Goal: Check status: Check status

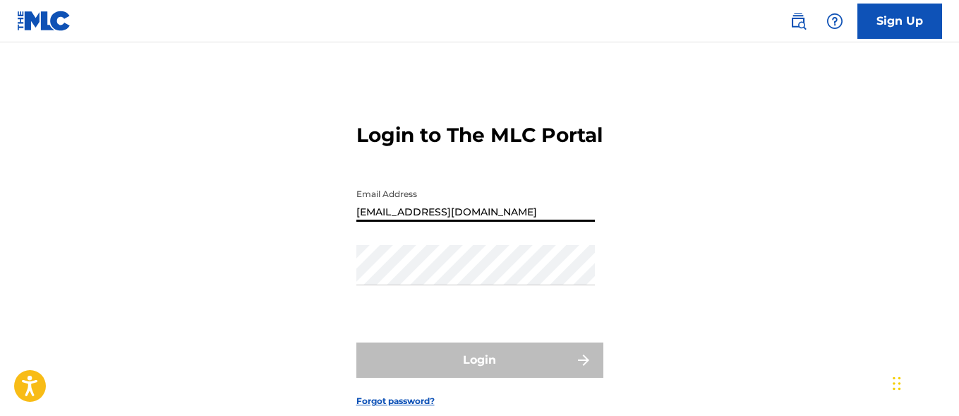
type input "[EMAIL_ADDRESS][DOMAIN_NAME]"
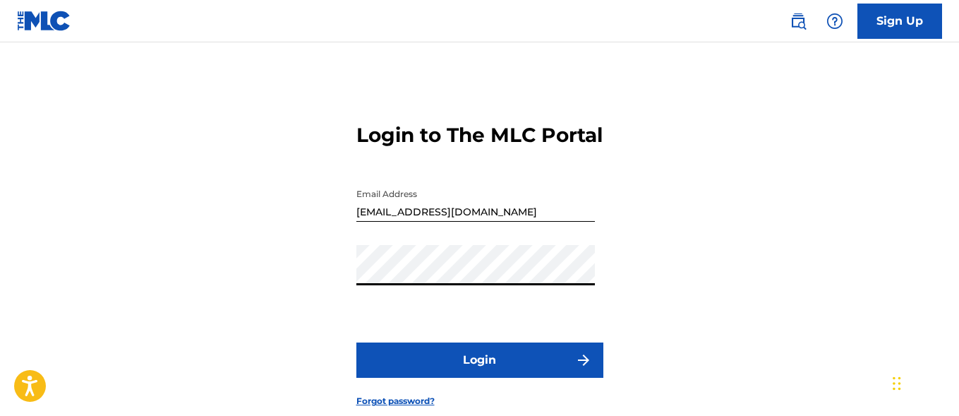
click at [479, 378] on button "Login" at bounding box center [479, 359] width 247 height 35
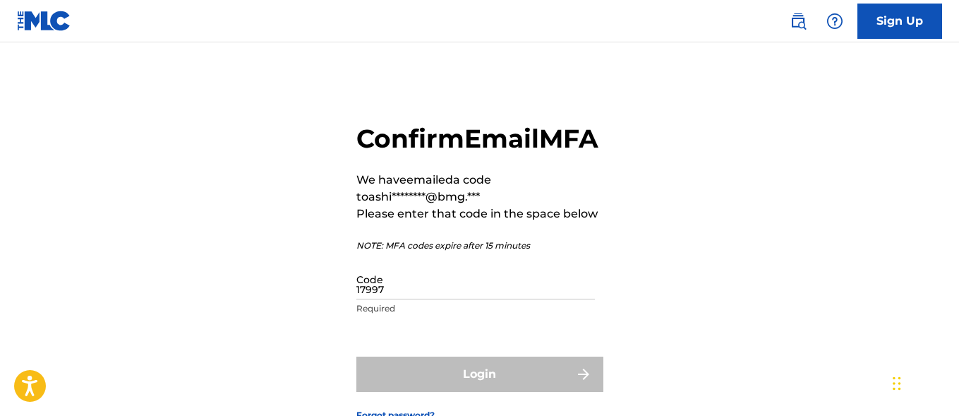
type input "179970"
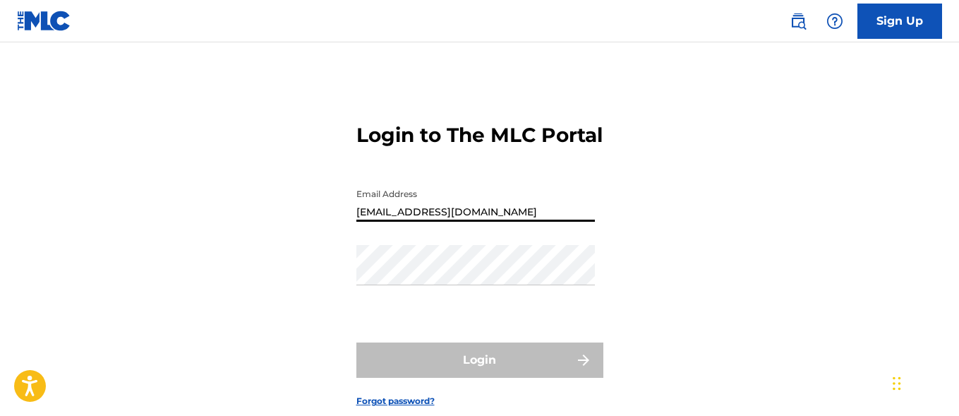
type input "[EMAIL_ADDRESS][DOMAIN_NAME]"
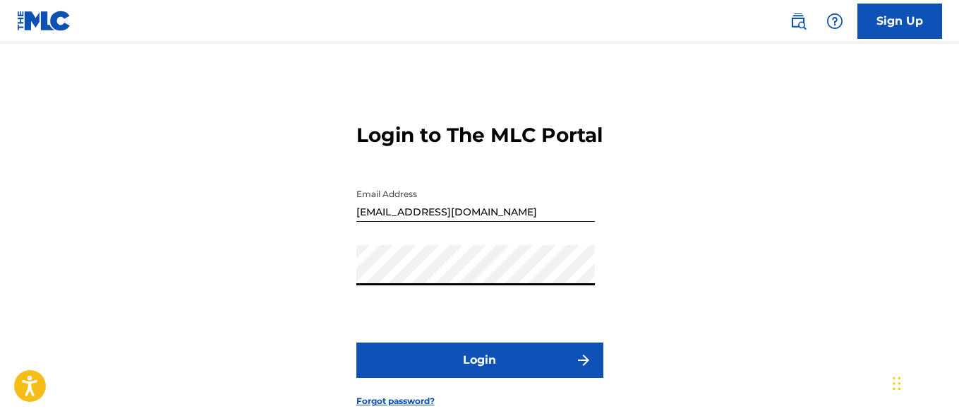
click at [479, 378] on button "Login" at bounding box center [479, 359] width 247 height 35
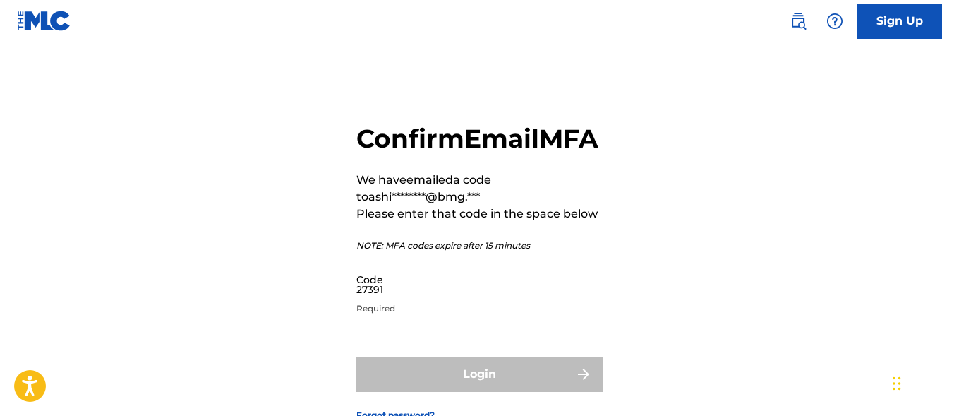
type input "273918"
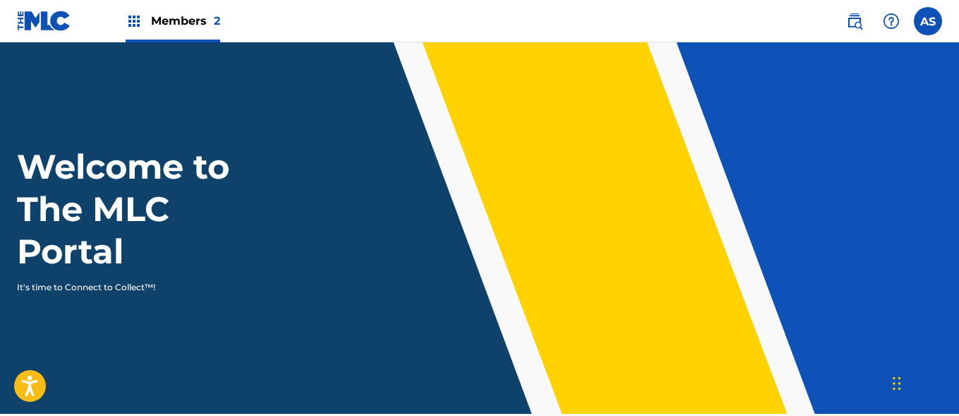
click at [134, 21] on img at bounding box center [134, 21] width 17 height 17
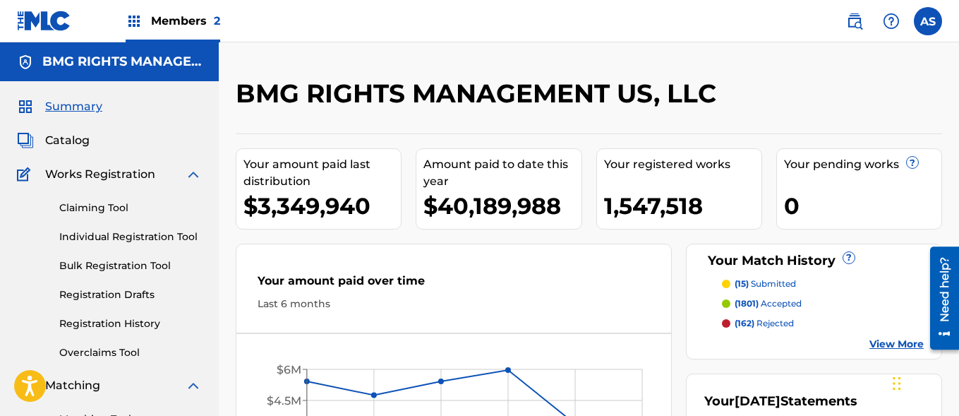
scroll to position [306, 0]
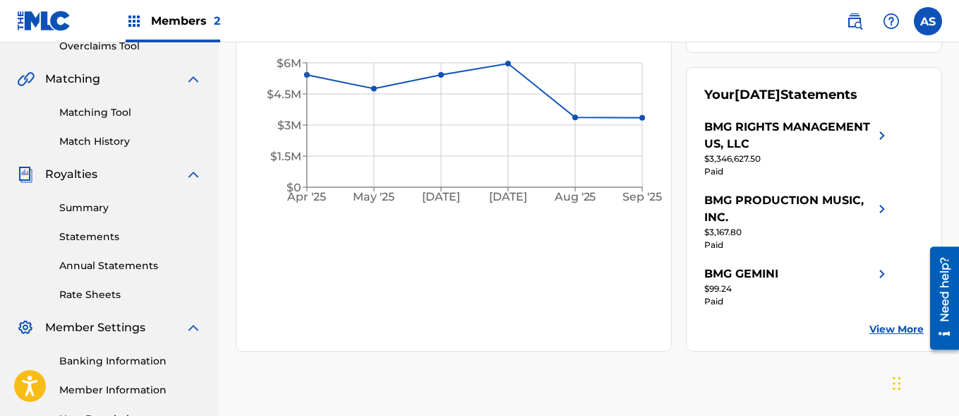
click at [131, 207] on link "Summary" at bounding box center [130, 207] width 143 height 15
